Goal: Task Accomplishment & Management: Manage account settings

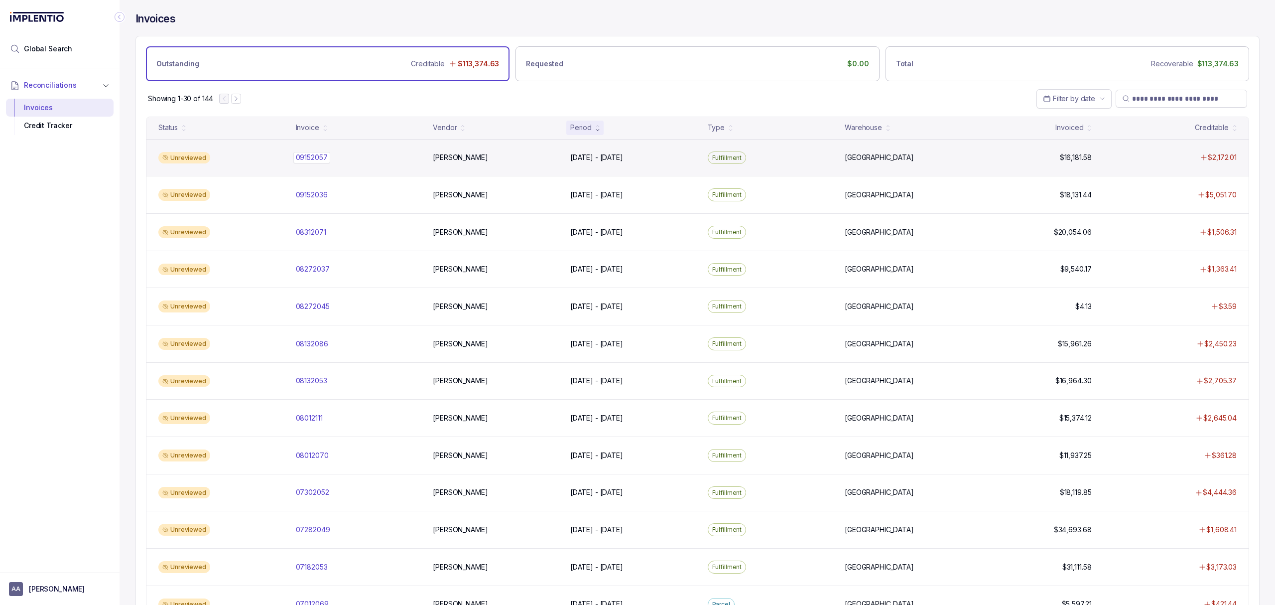
click at [313, 158] on p "09152057" at bounding box center [311, 157] width 37 height 11
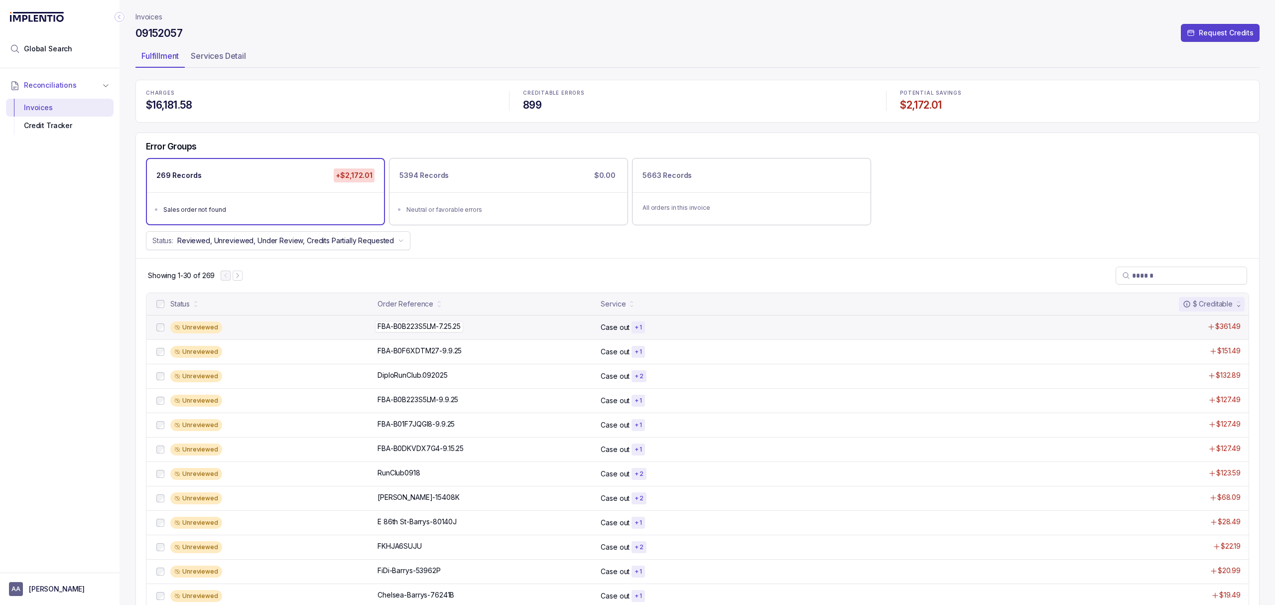
click at [412, 329] on p "FBA-B0B223S5LM-7.25.25" at bounding box center [419, 326] width 88 height 11
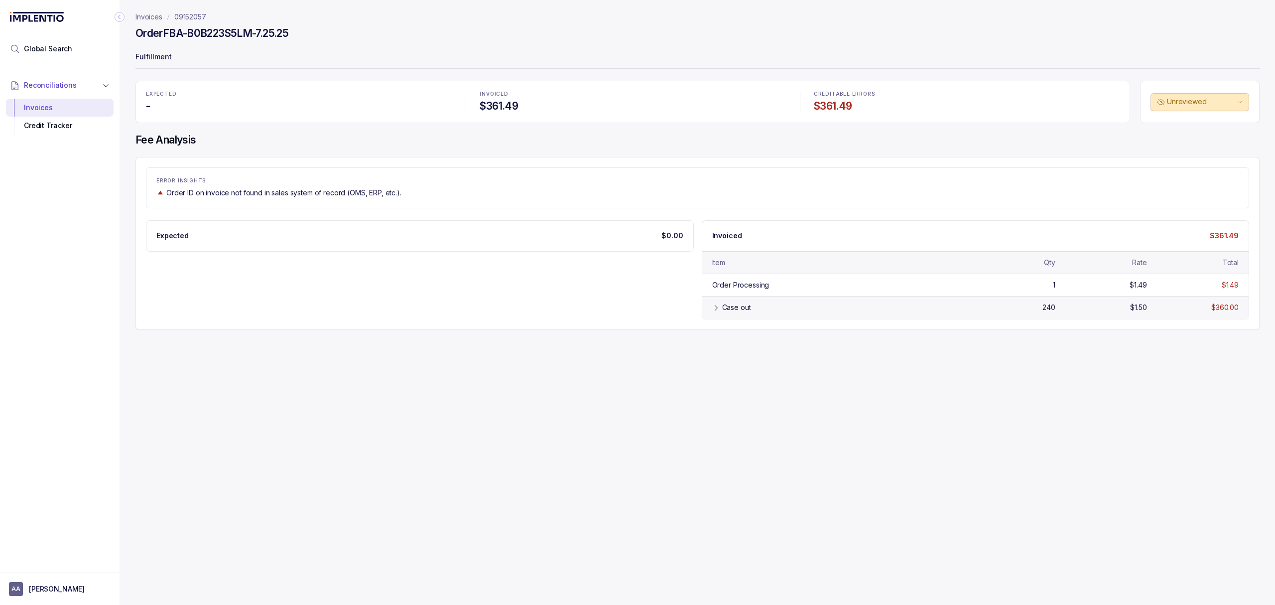
click at [766, 304] on div "Case out" at bounding box center [843, 307] width 242 height 10
click at [44, 126] on div "Credit Tracker" at bounding box center [60, 126] width 92 height 18
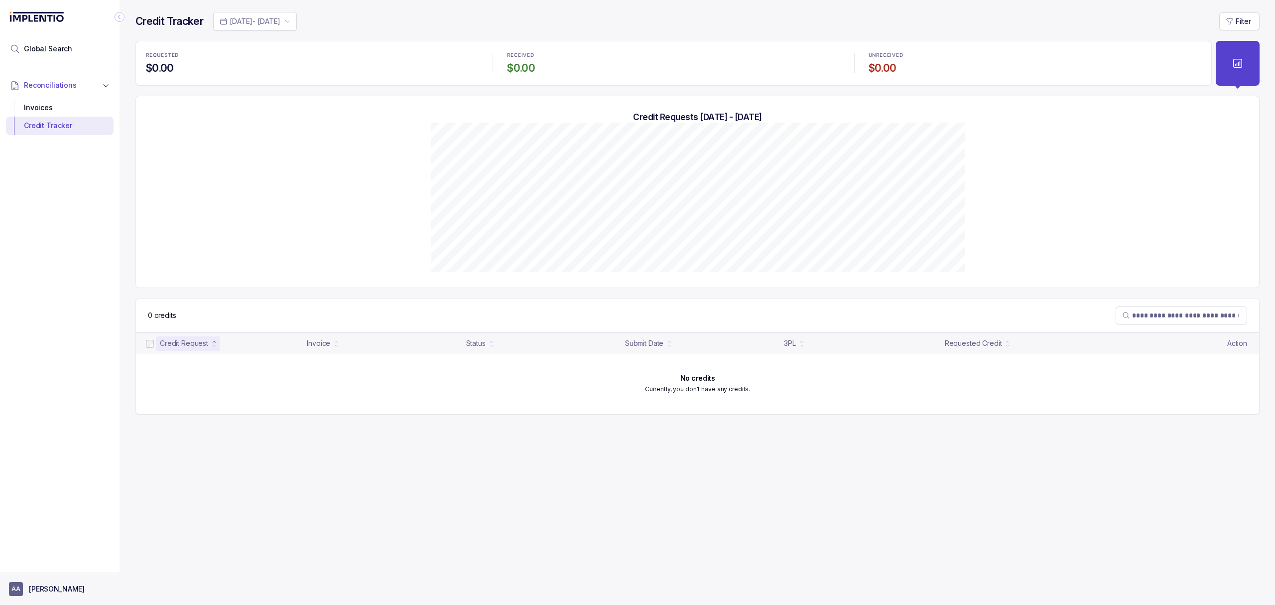
click at [54, 590] on p "[PERSON_NAME]" at bounding box center [57, 589] width 56 height 10
click at [53, 572] on p "Logout" at bounding box center [65, 567] width 83 height 10
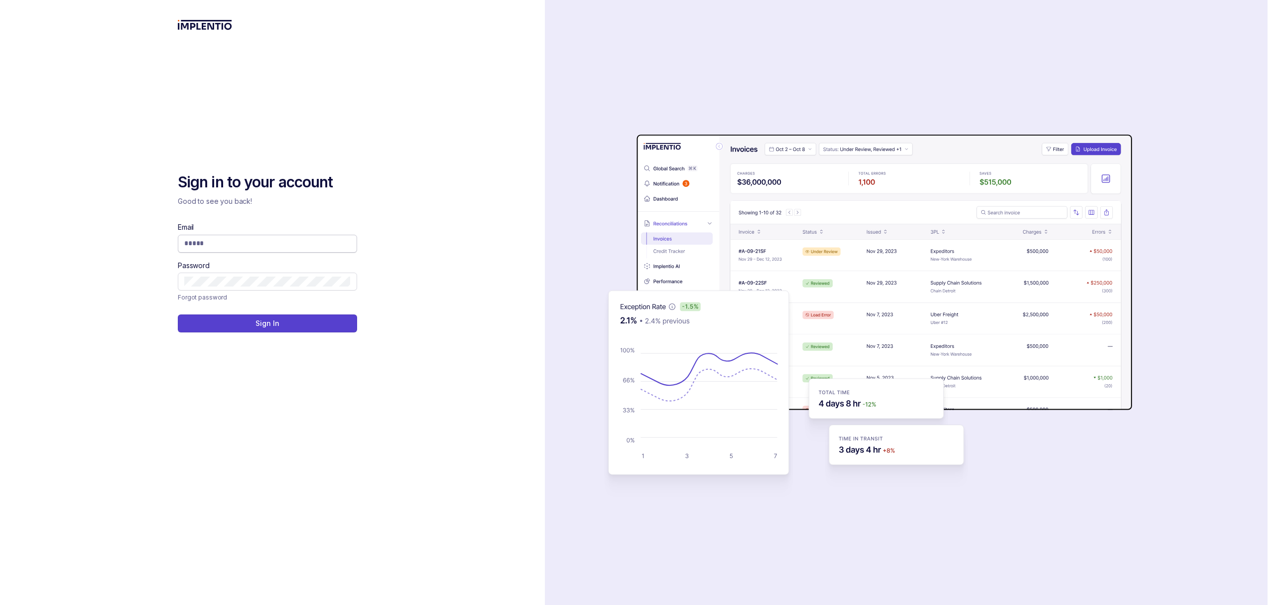
click at [204, 238] on input "Email" at bounding box center [267, 243] width 166 height 10
type input "**********"
